Goal: Obtain resource: Obtain resource

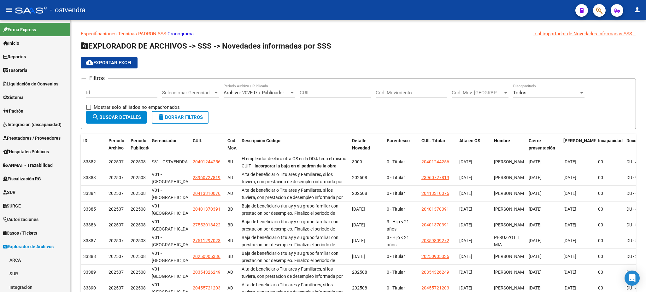
scroll to position [123, 0]
click at [41, 111] on link "Padrón" at bounding box center [35, 111] width 70 height 14
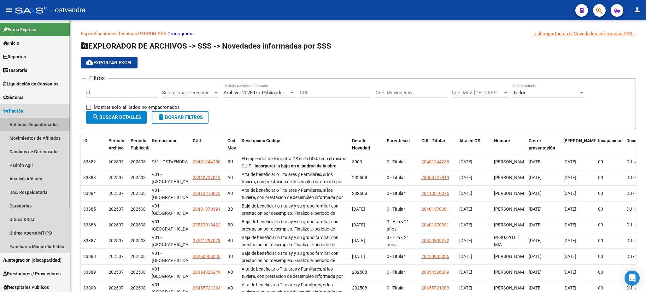
click at [45, 124] on link "Afiliados Empadronados" at bounding box center [35, 125] width 70 height 14
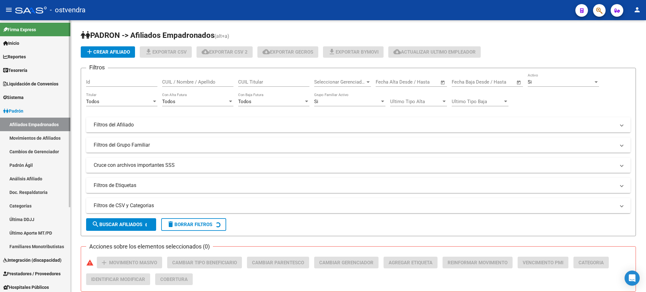
click at [47, 138] on link "Movimientos de Afiliados" at bounding box center [35, 138] width 70 height 14
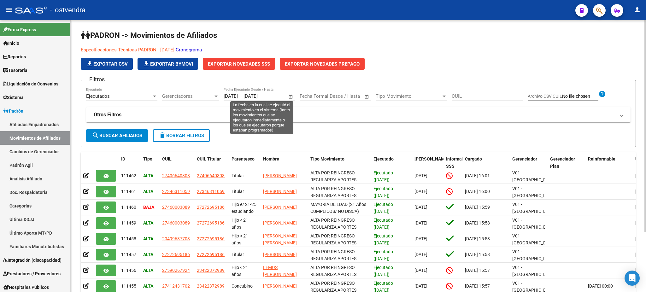
click at [287, 95] on span "Open calendar" at bounding box center [290, 96] width 15 height 15
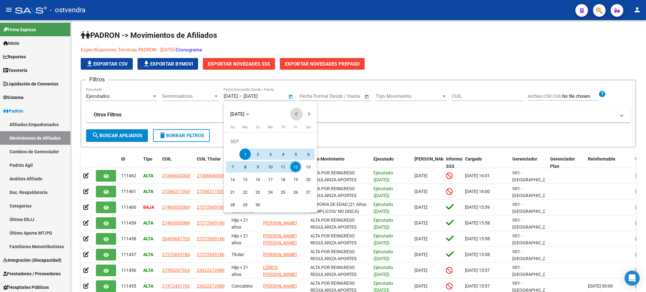
click at [297, 112] on button "Previous month" at bounding box center [296, 114] width 13 height 13
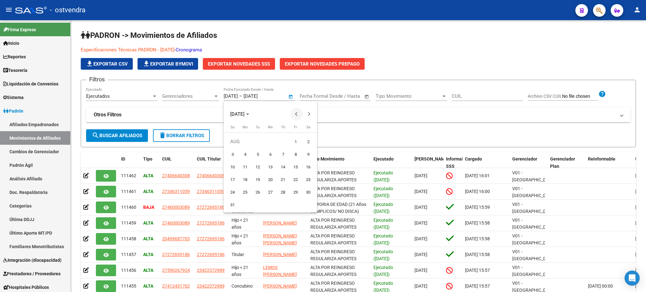
click at [299, 110] on span "Previous month" at bounding box center [296, 114] width 13 height 13
click at [260, 154] on span "1" at bounding box center [257, 154] width 11 height 11
type input "[DATE]"
click at [305, 115] on span "Next month" at bounding box center [309, 114] width 13 height 13
click at [304, 115] on span "Next month" at bounding box center [309, 114] width 13 height 13
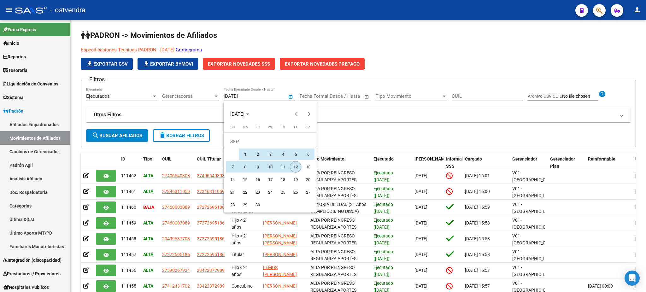
click at [297, 165] on span "12" at bounding box center [295, 166] width 11 height 11
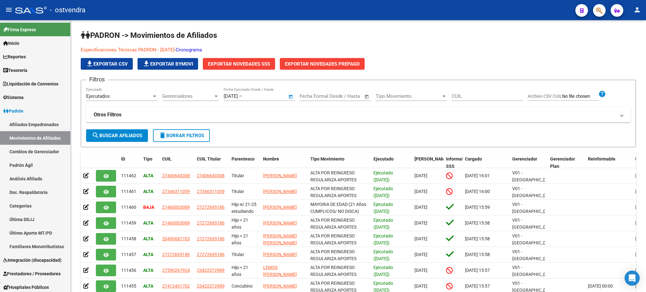
type input "[DATE]"
click at [355, 119] on mat-expansion-panel-header "Otros Filtros" at bounding box center [358, 114] width 544 height 15
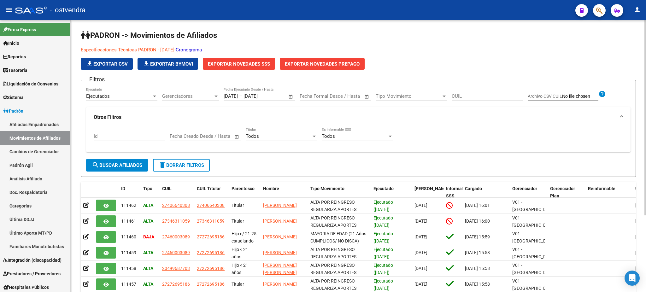
click at [335, 135] on span "Todos" at bounding box center [328, 136] width 13 height 6
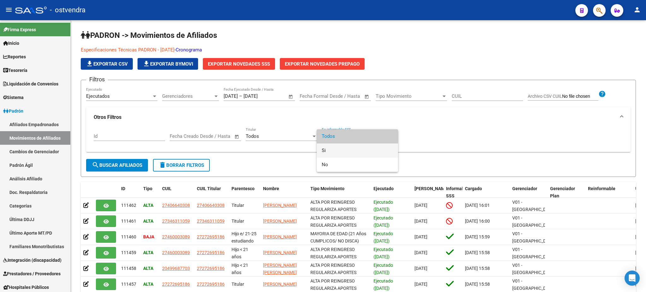
click at [334, 148] on span "Si" at bounding box center [357, 151] width 71 height 14
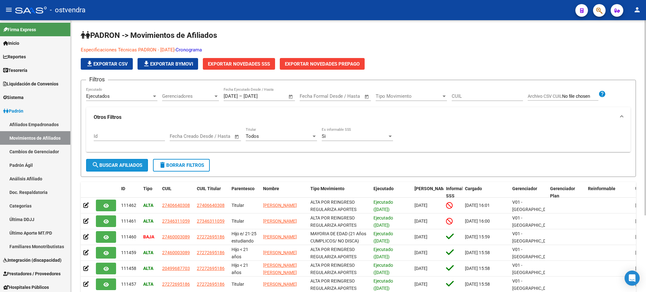
click at [120, 163] on span "search Buscar Afiliados" at bounding box center [117, 165] width 50 height 6
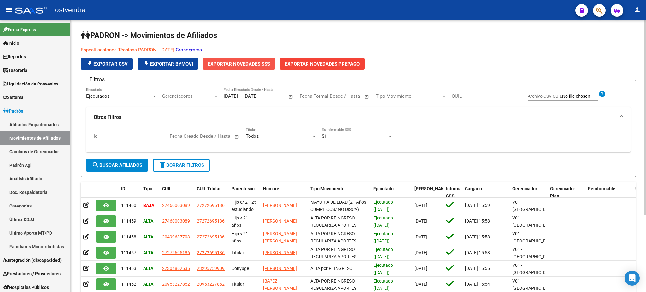
click at [248, 68] on button "Exportar Novedades SSS" at bounding box center [239, 64] width 72 height 12
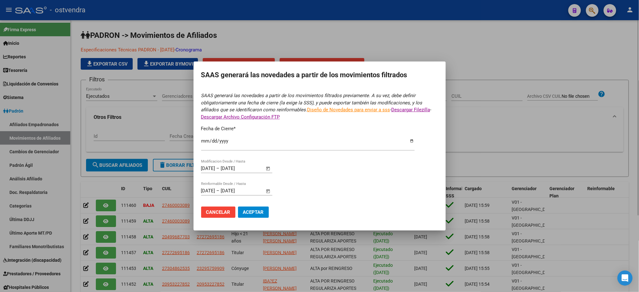
type input "[DATE]"
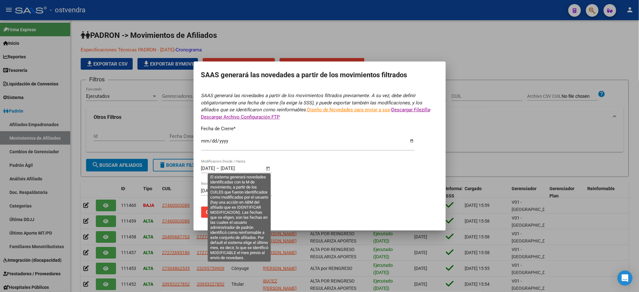
click at [269, 168] on span "Open calendar" at bounding box center [268, 168] width 15 height 15
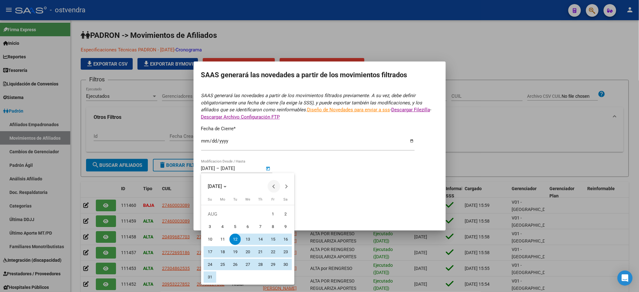
click at [276, 185] on span "Previous month" at bounding box center [274, 186] width 13 height 13
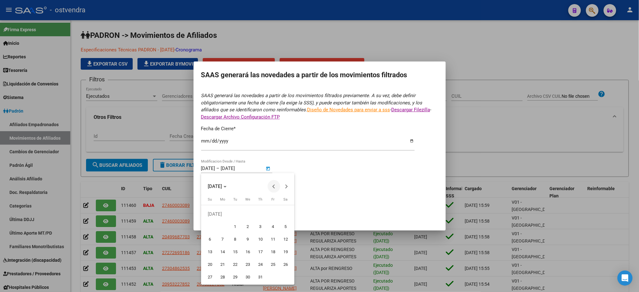
click at [275, 185] on button "Previous month" at bounding box center [274, 186] width 13 height 13
click at [292, 183] on span "Next month" at bounding box center [286, 186] width 13 height 13
click at [236, 222] on span "1" at bounding box center [235, 226] width 11 height 11
type input "[DATE]"
click at [286, 187] on button "Next month" at bounding box center [286, 186] width 13 height 13
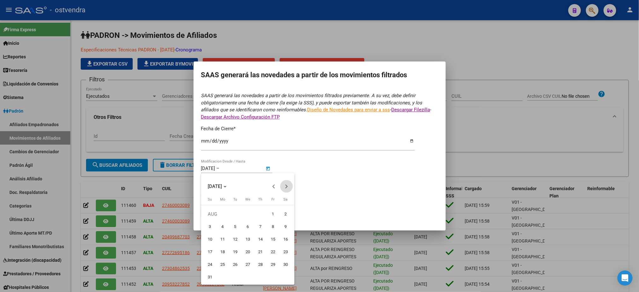
click at [285, 187] on button "Next month" at bounding box center [286, 186] width 13 height 13
click at [274, 238] on span "12" at bounding box center [272, 239] width 11 height 11
type input "[DATE]"
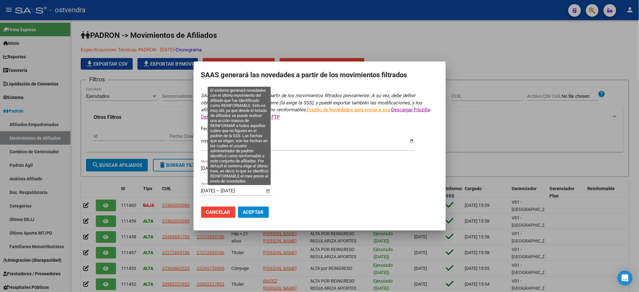
click at [268, 188] on span "Open calendar" at bounding box center [268, 191] width 15 height 15
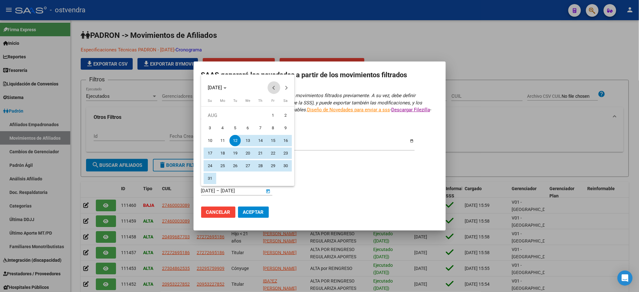
click at [274, 88] on button "Previous month" at bounding box center [274, 87] width 13 height 13
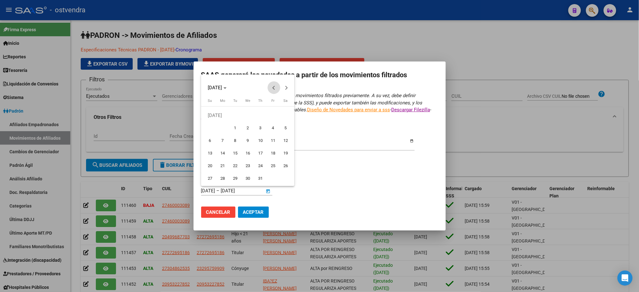
click at [274, 88] on button "Previous month" at bounding box center [274, 87] width 13 height 13
click at [285, 88] on button "Next month" at bounding box center [286, 87] width 13 height 13
click at [235, 129] on span "1" at bounding box center [235, 127] width 11 height 11
type input "[DATE]"
click at [284, 90] on span "Next month" at bounding box center [286, 87] width 13 height 13
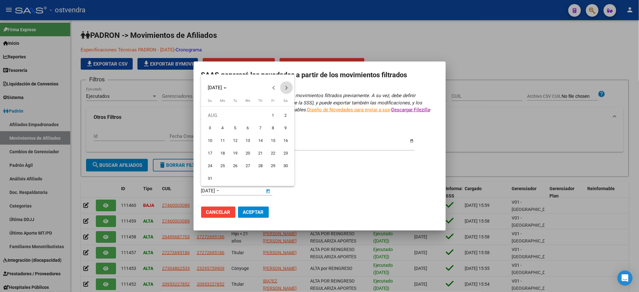
click at [284, 92] on span "Next month" at bounding box center [286, 87] width 13 height 13
click at [273, 139] on span "12" at bounding box center [272, 140] width 11 height 11
type input "[DATE]"
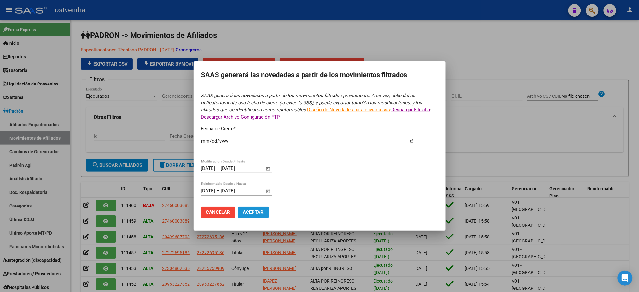
click at [262, 212] on span "Aceptar" at bounding box center [253, 212] width 21 height 6
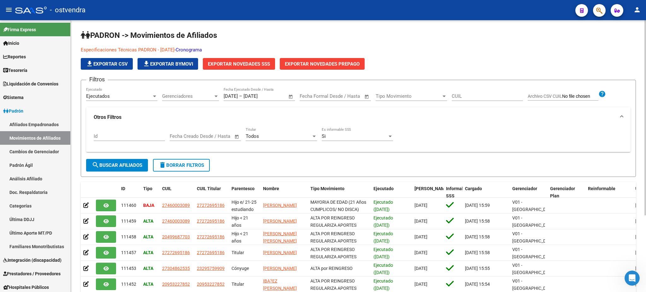
click at [590, 56] on div "Especificaciones Técnicas PADRON - [DATE] - Cronograma file_download Exportar C…" at bounding box center [358, 57] width 555 height 23
click at [418, 127] on div "Id Fecha inicio – Fecha fin Fecha Creado Desde / Hasta Todos Titular Si Es info…" at bounding box center [358, 137] width 529 height 20
click at [450, 139] on div "Id Fecha inicio – Fecha fin Fecha Creado Desde / Hasta Todos Titular Si Es info…" at bounding box center [358, 137] width 529 height 20
click at [544, 68] on div "Especificaciones Técnicas PADRON - [DATE] - Cronograma file_download Exportar C…" at bounding box center [358, 57] width 555 height 23
type textarea "file_download EXPORTAR CSV file_download EXPORTAR BYMOVI EXPORTAR NOVEDADES SSS…"
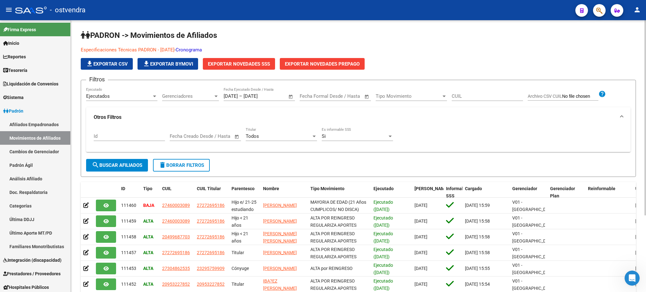
click at [544, 67] on div "Especificaciones Técnicas PADRON - [DATE] - Cronograma file_download Exportar C…" at bounding box center [358, 57] width 555 height 23
click at [407, 130] on div "Id Fecha inicio – Fecha fin Fecha Creado Desde / Hasta Todos Titular Si Es info…" at bounding box center [358, 137] width 529 height 20
click at [524, 47] on div "Especificaciones Técnicas PADRON - [DATE] - Cronograma file_download Exportar C…" at bounding box center [358, 57] width 555 height 23
drag, startPoint x: 500, startPoint y: 119, endPoint x: 496, endPoint y: 127, distance: 8.6
click at [500, 119] on mat-panel-title "Otros Filtros" at bounding box center [355, 117] width 522 height 7
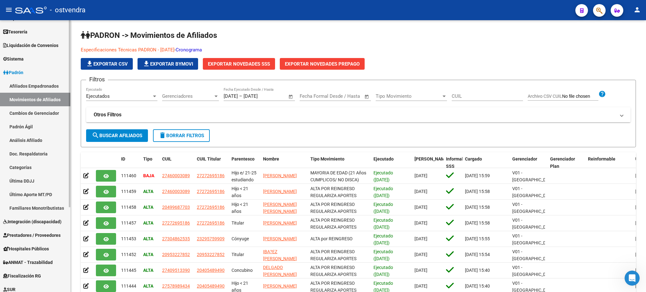
scroll to position [124, 0]
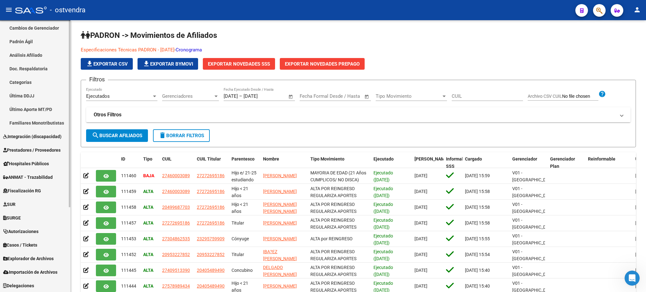
click at [45, 137] on span "Integración (discapacidad)" at bounding box center [32, 136] width 58 height 7
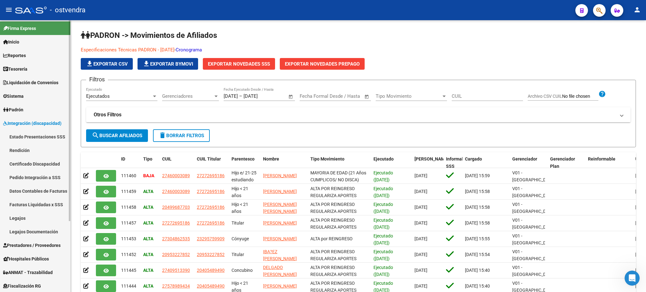
scroll to position [0, 0]
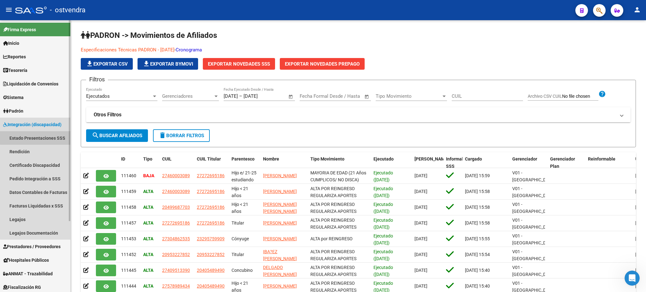
click at [47, 137] on link "Estado Presentaciones SSS" at bounding box center [35, 138] width 70 height 14
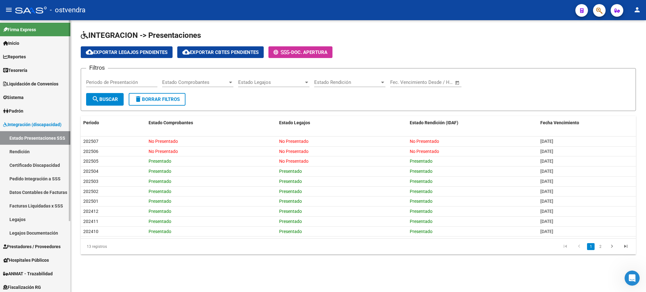
click at [36, 150] on link "Rendición" at bounding box center [35, 152] width 70 height 14
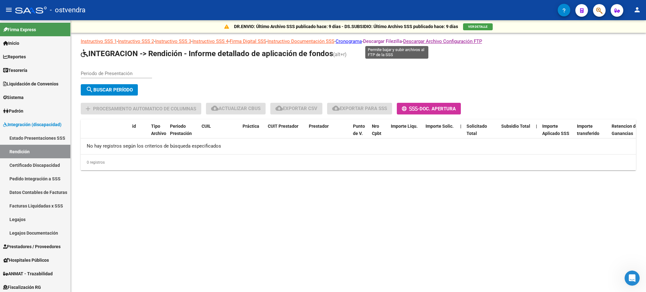
click at [401, 42] on link "Descargar Filezilla" at bounding box center [382, 41] width 39 height 6
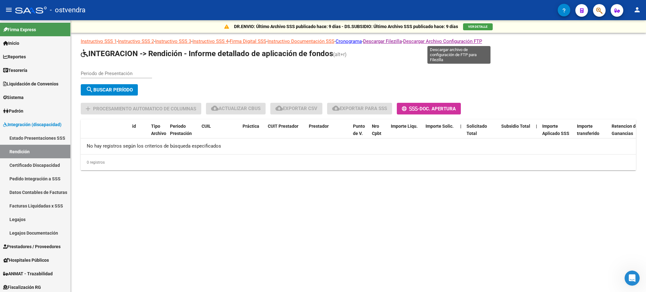
click at [438, 42] on link "Descargar Archivo Configuración FTP" at bounding box center [442, 41] width 79 height 6
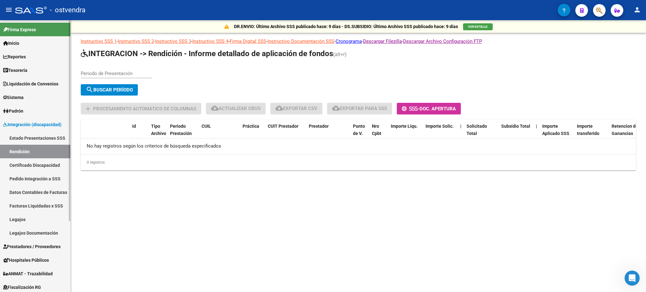
click at [23, 108] on span "Padrón" at bounding box center [13, 111] width 20 height 7
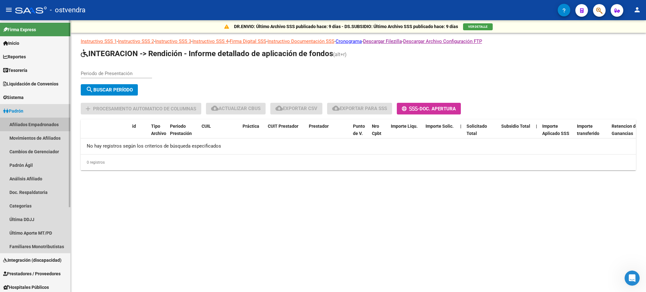
click at [23, 124] on link "Afiliados Empadronados" at bounding box center [35, 125] width 70 height 14
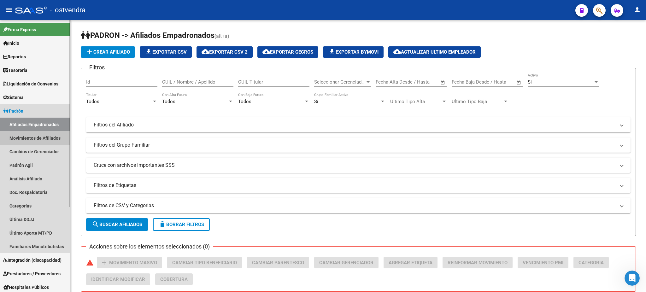
click at [32, 139] on link "Movimientos de Afiliados" at bounding box center [35, 138] width 70 height 14
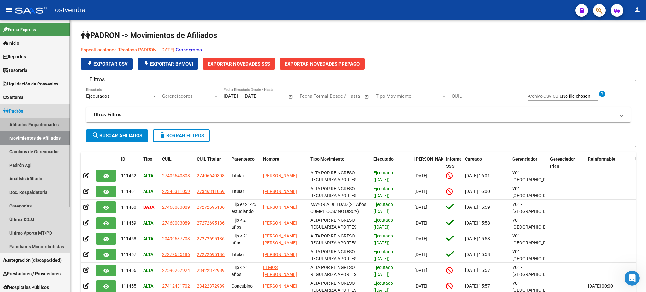
click at [33, 120] on link "Afiliados Empadronados" at bounding box center [35, 125] width 70 height 14
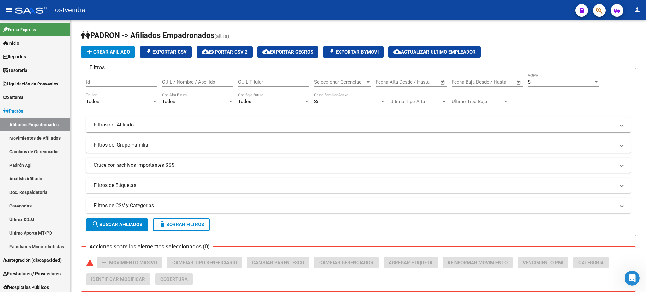
click at [642, 241] on div "PADRON -> Afiliados Empadronados (alt+a) add Crear Afiliado file_download Expor…" at bounding box center [358, 263] width 575 height 486
